Goal: Check status: Check status

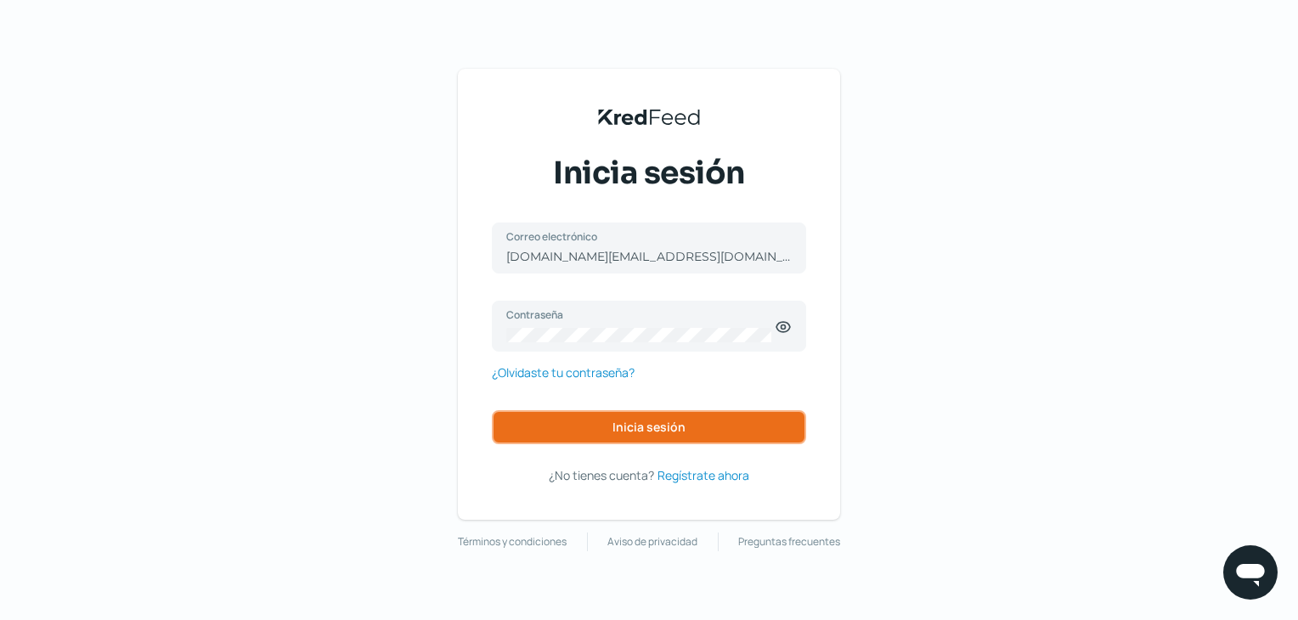
click at [679, 438] on button "Inicia sesión" at bounding box center [649, 427] width 314 height 34
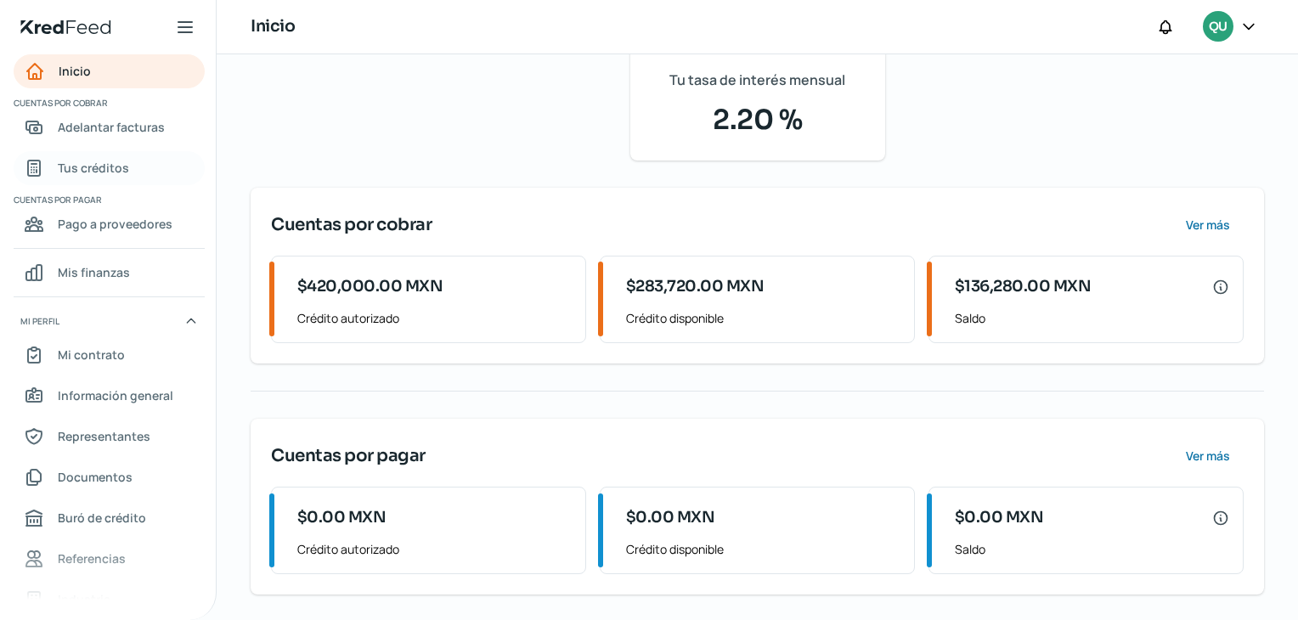
click at [98, 171] on span "Tus créditos" at bounding box center [93, 167] width 71 height 21
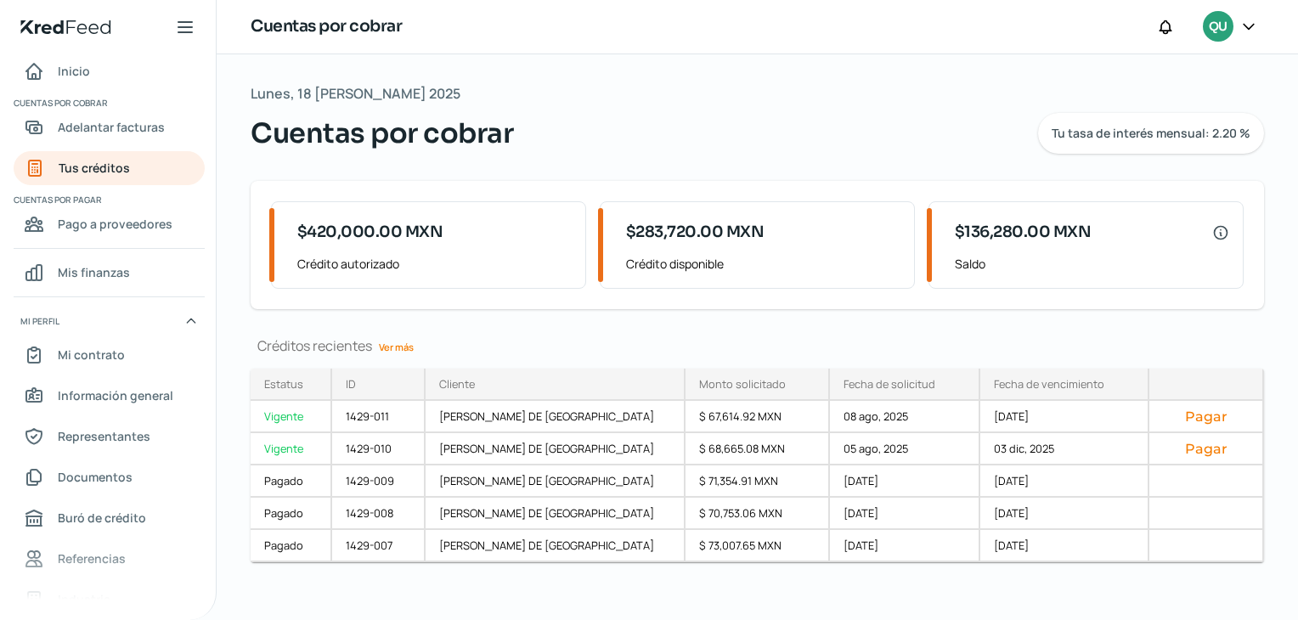
scroll to position [9, 0]
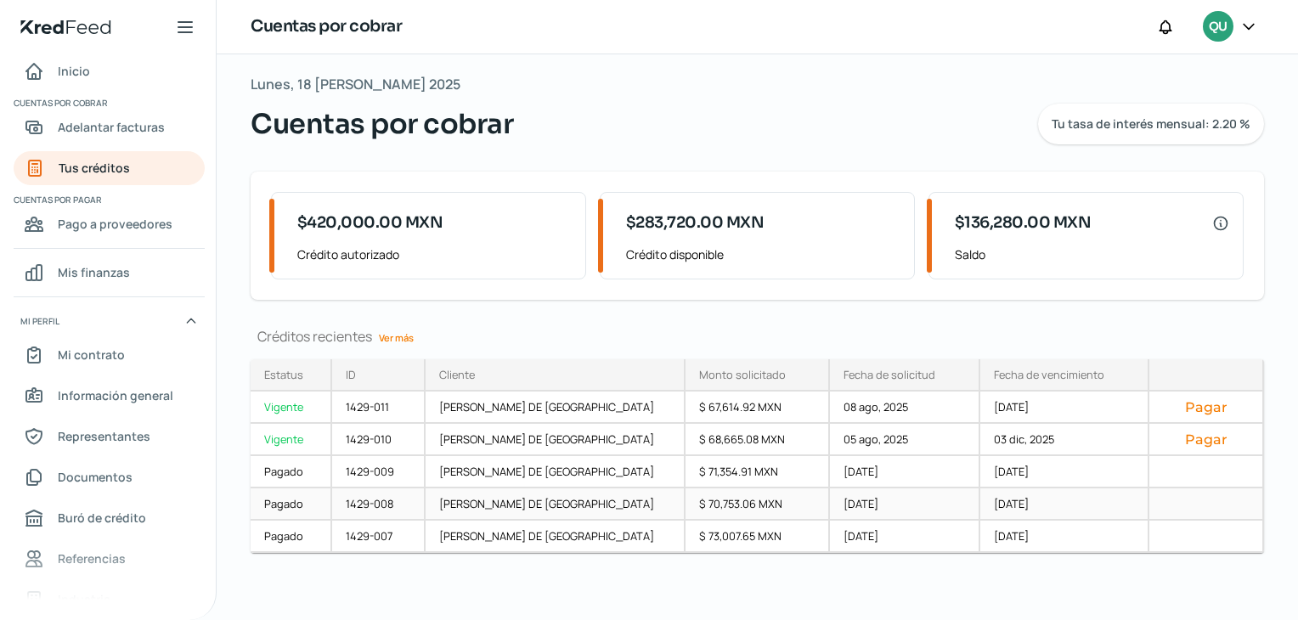
click at [693, 512] on div "$ 70,753.06 MXN" at bounding box center [757, 504] width 145 height 32
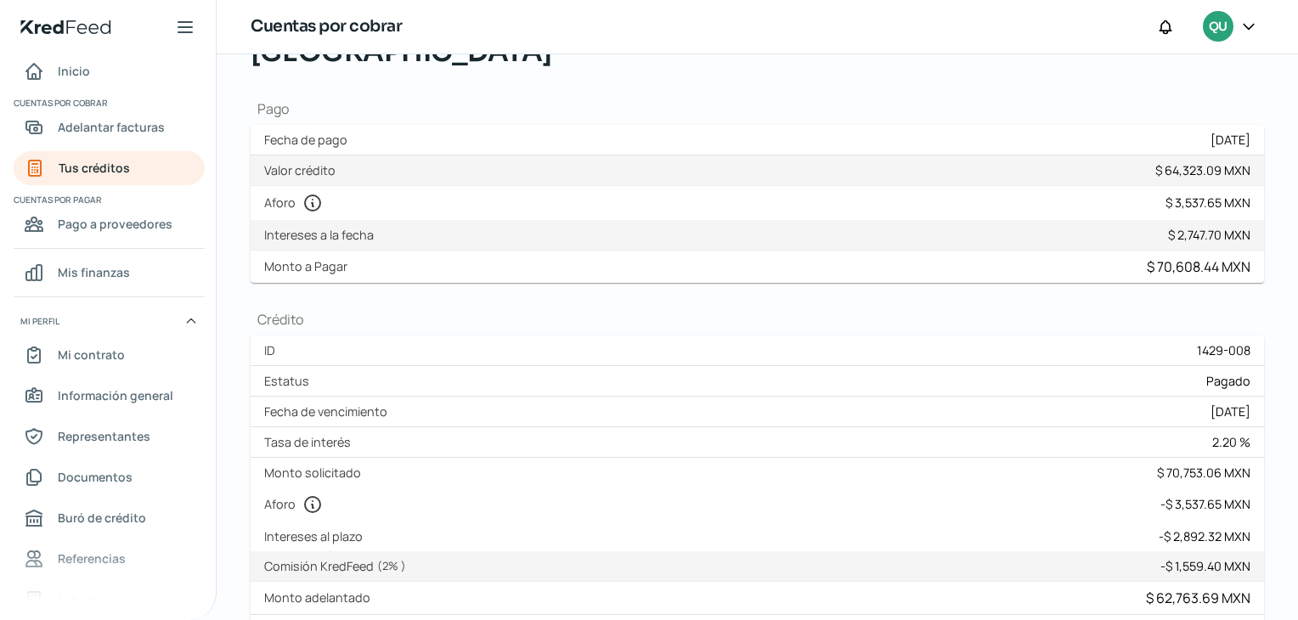
scroll to position [255, 0]
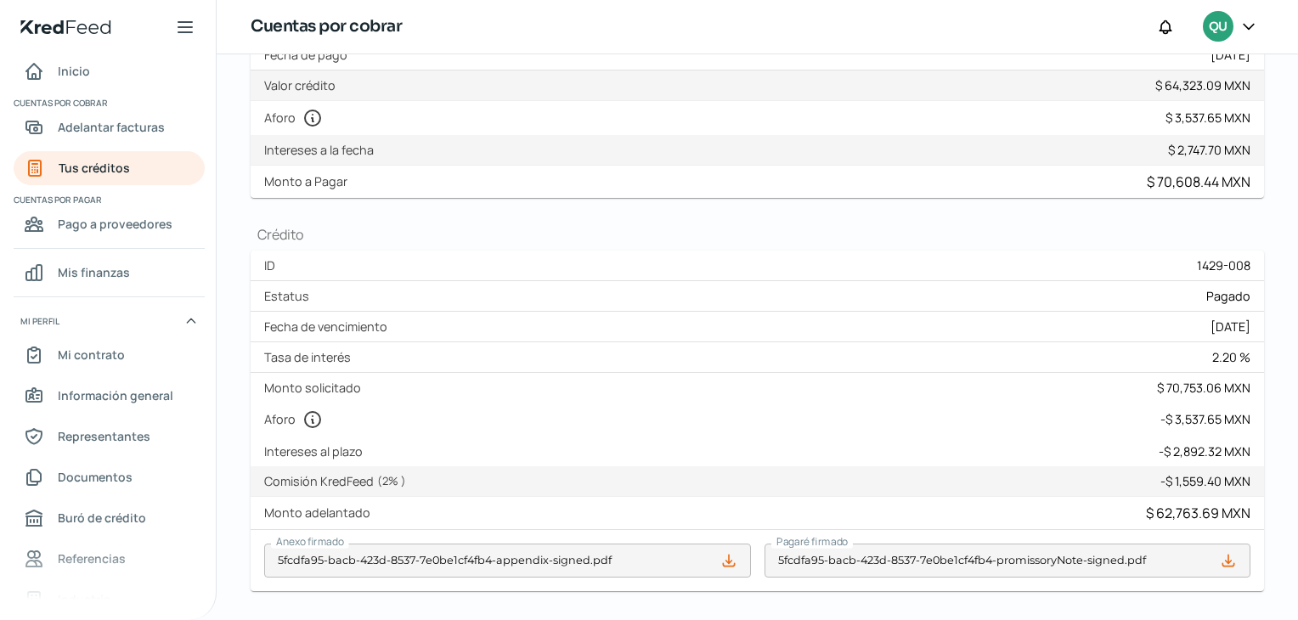
click at [1189, 443] on div "- $ 2,892.32 MXN" at bounding box center [1204, 451] width 92 height 16
drag, startPoint x: 1146, startPoint y: 403, endPoint x: 1236, endPoint y: 408, distance: 90.2
click at [1236, 436] on div "Intereses al plazo - $ 2,892.32 MXN" at bounding box center [757, 451] width 1013 height 30
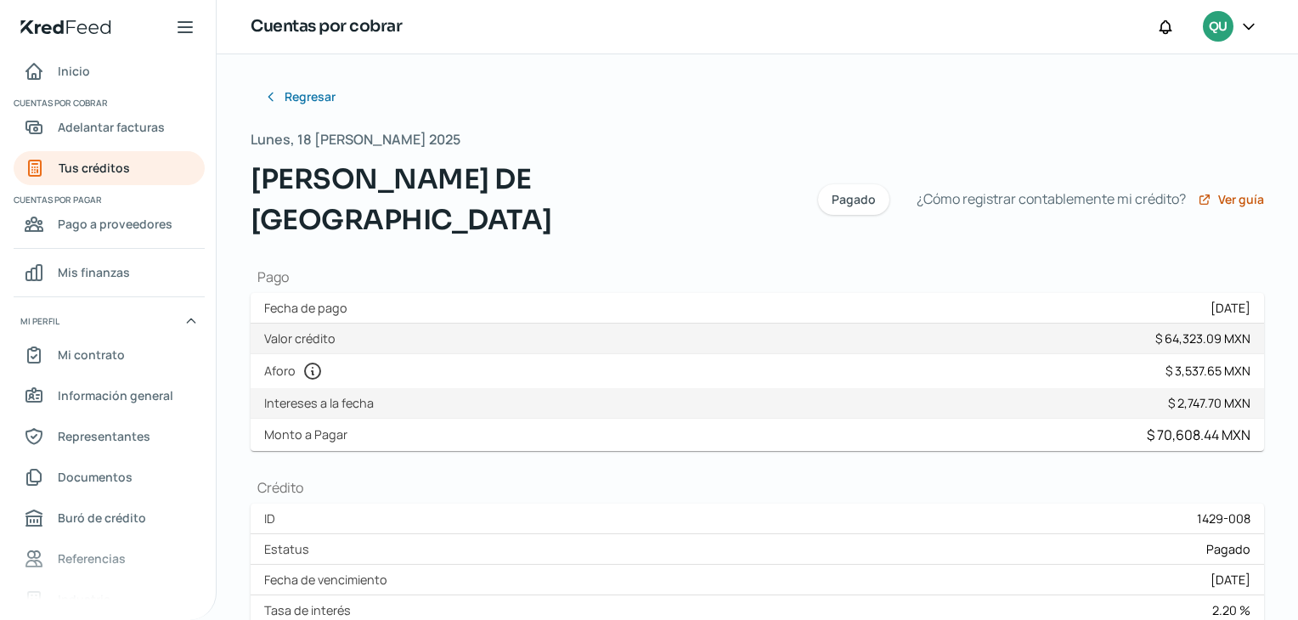
scroll to position [0, 0]
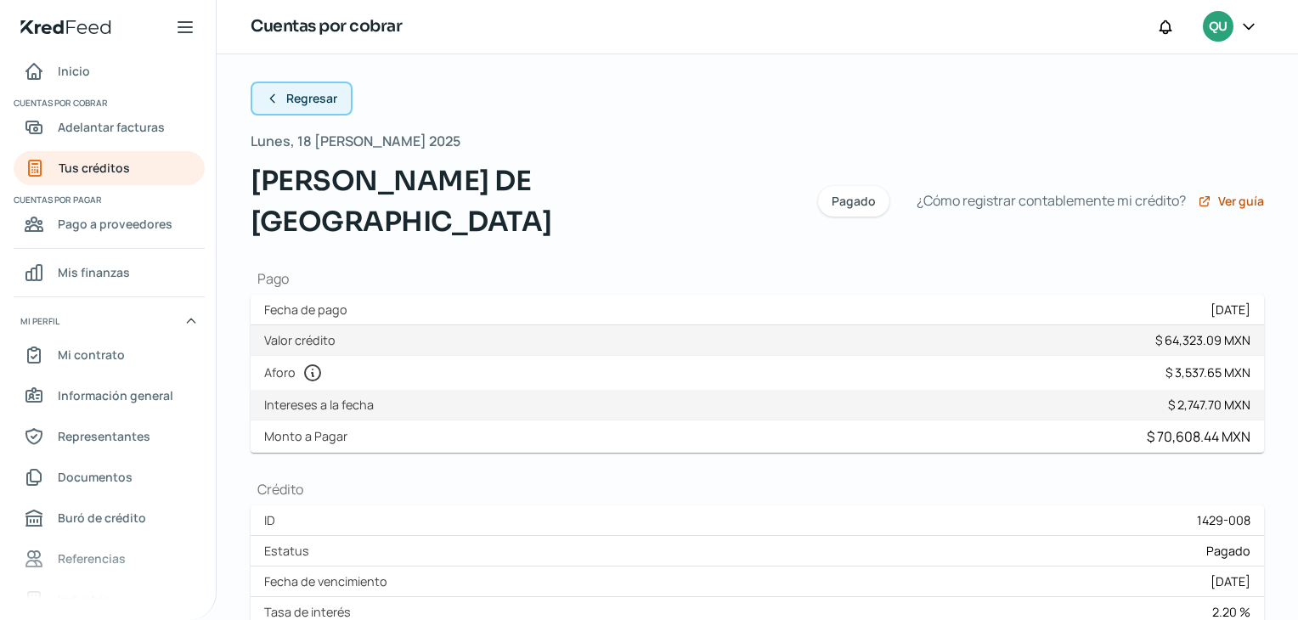
click at [302, 96] on span "Regresar" at bounding box center [311, 99] width 51 height 12
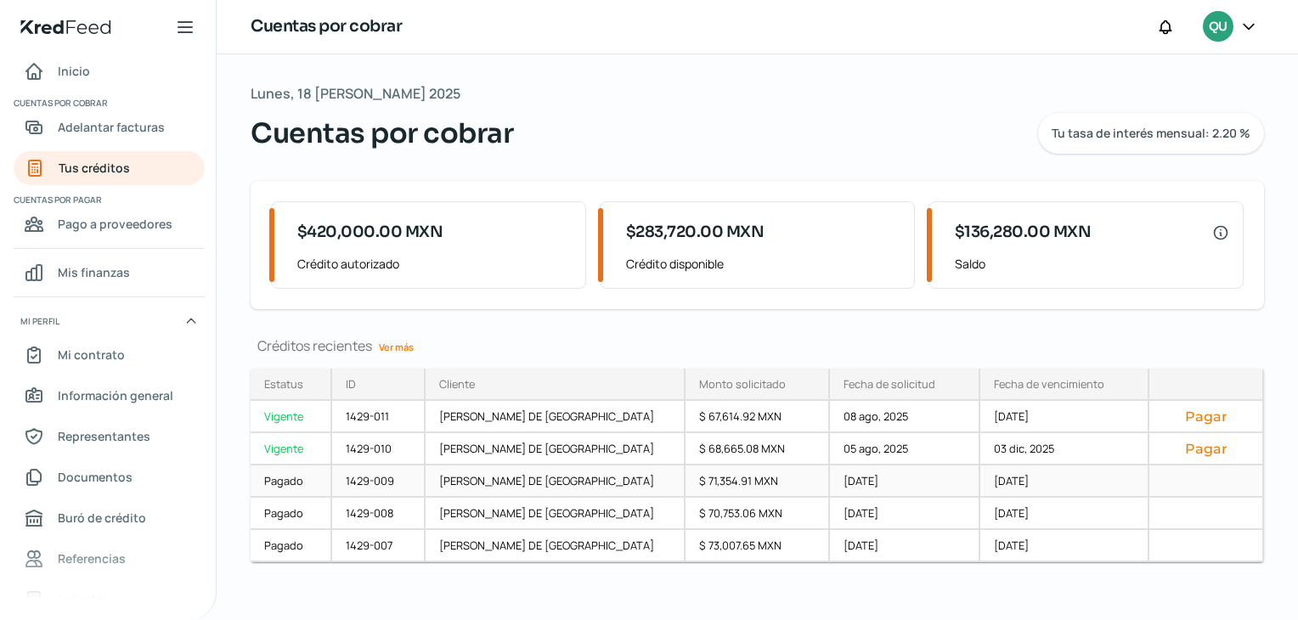
click at [838, 476] on div "[DATE]" at bounding box center [905, 481] width 150 height 32
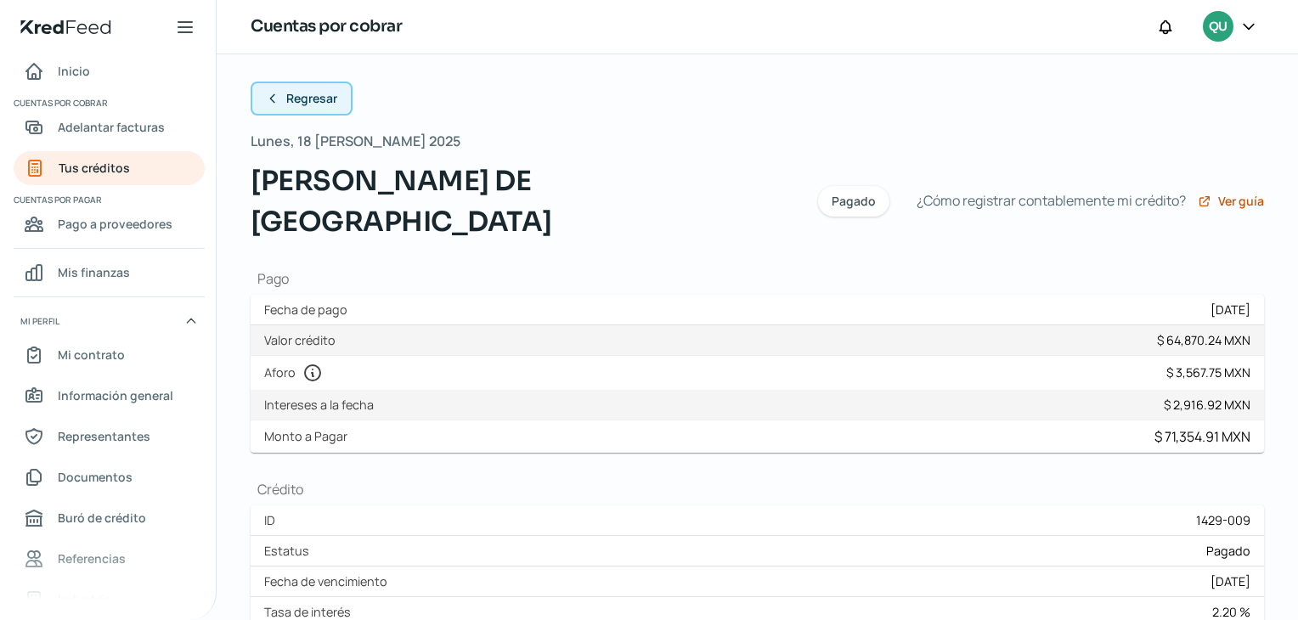
click at [298, 103] on span "Regresar" at bounding box center [311, 99] width 51 height 12
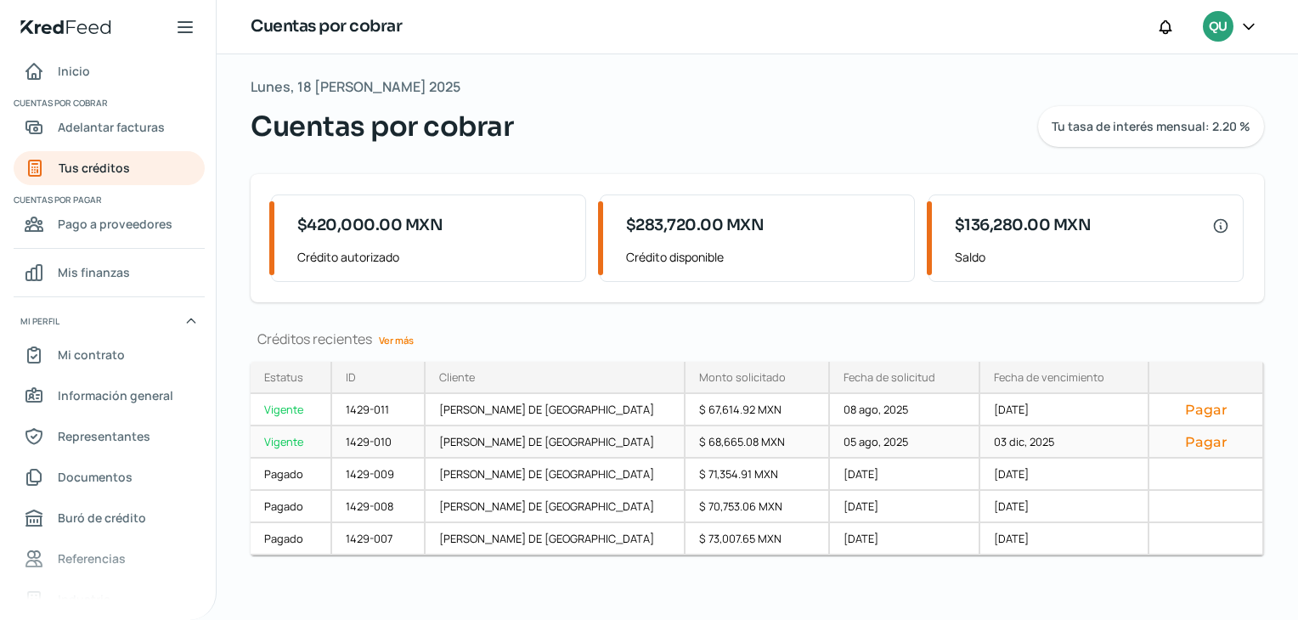
scroll to position [9, 0]
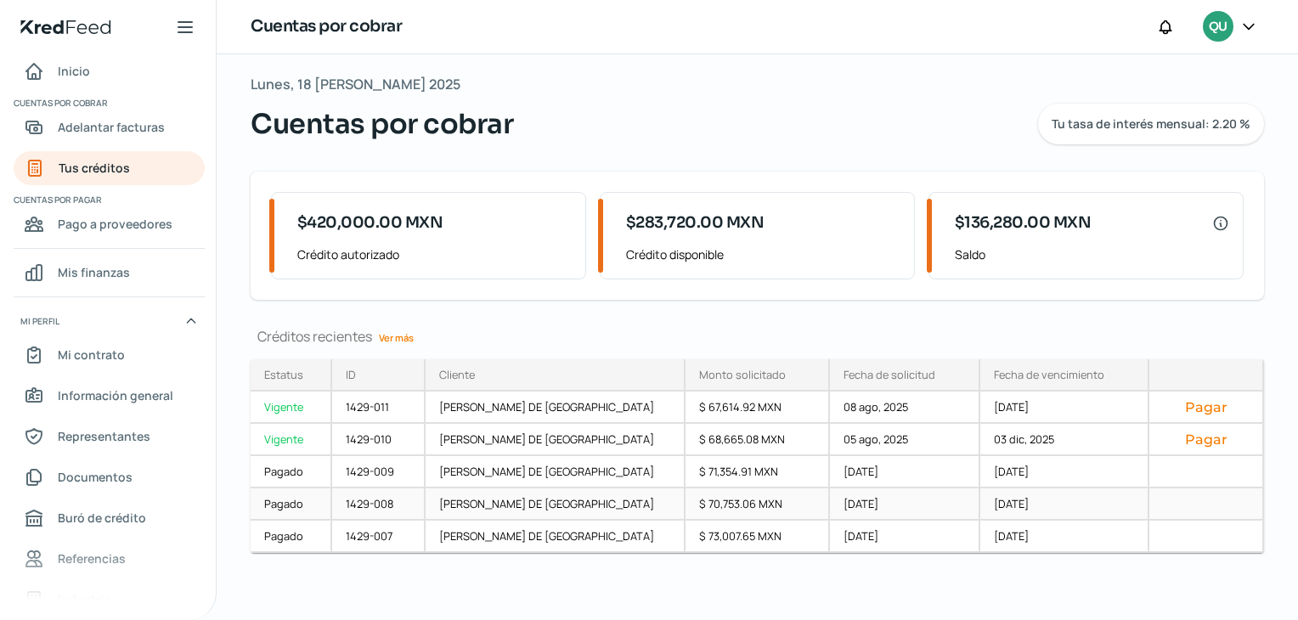
click at [980, 498] on div "[DATE]" at bounding box center [1064, 504] width 169 height 32
